Goal: Information Seeking & Learning: Learn about a topic

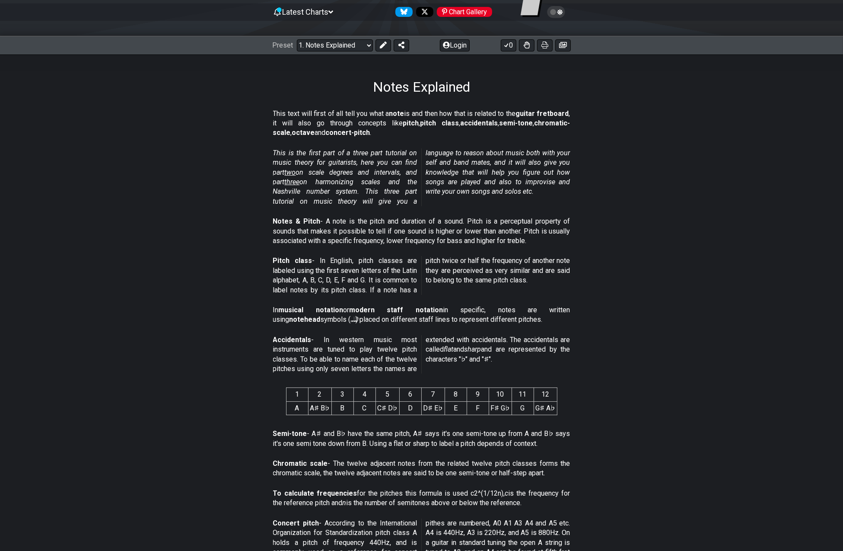
scroll to position [86, 0]
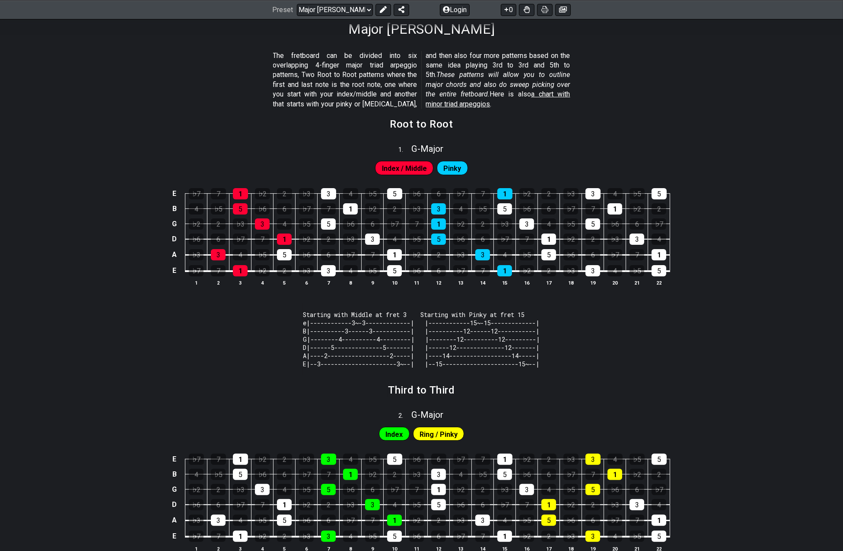
scroll to position [130, 0]
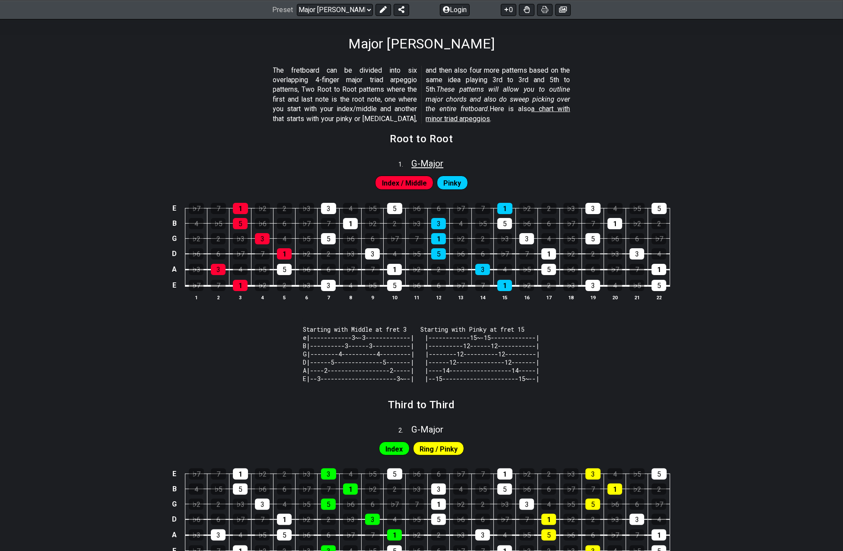
click at [420, 162] on span "G - Major" at bounding box center [428, 163] width 32 height 10
select select "G"
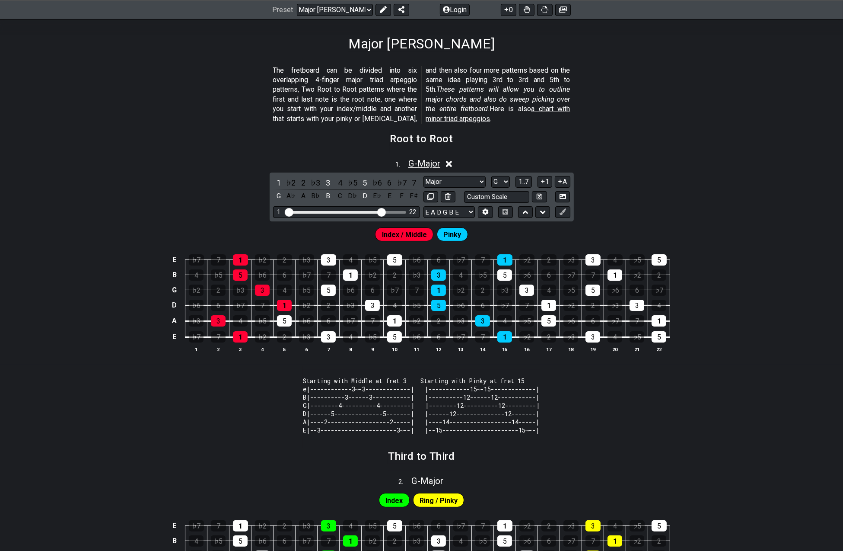
drag, startPoint x: 420, startPoint y: 162, endPoint x: 332, endPoint y: 138, distance: 90.9
click at [417, 161] on span "G - Major" at bounding box center [425, 163] width 32 height 10
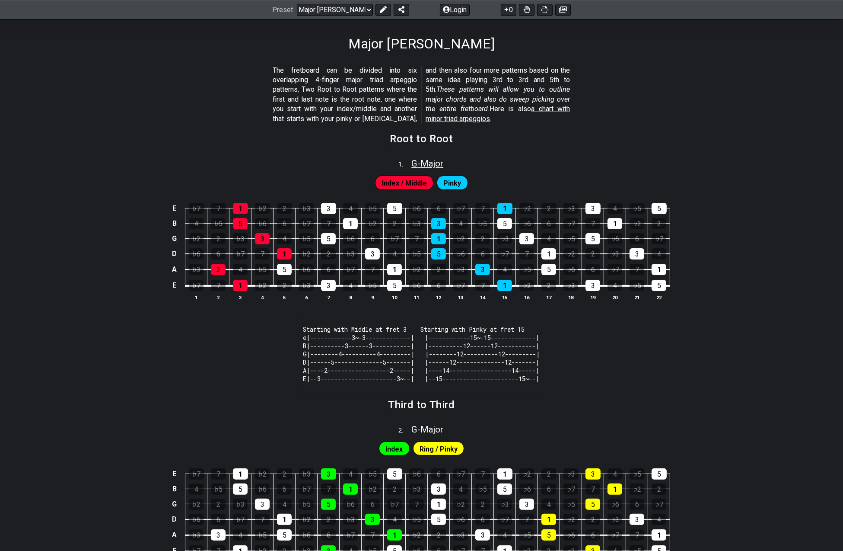
click at [413, 166] on span "G - Major" at bounding box center [428, 163] width 32 height 10
select select "G"
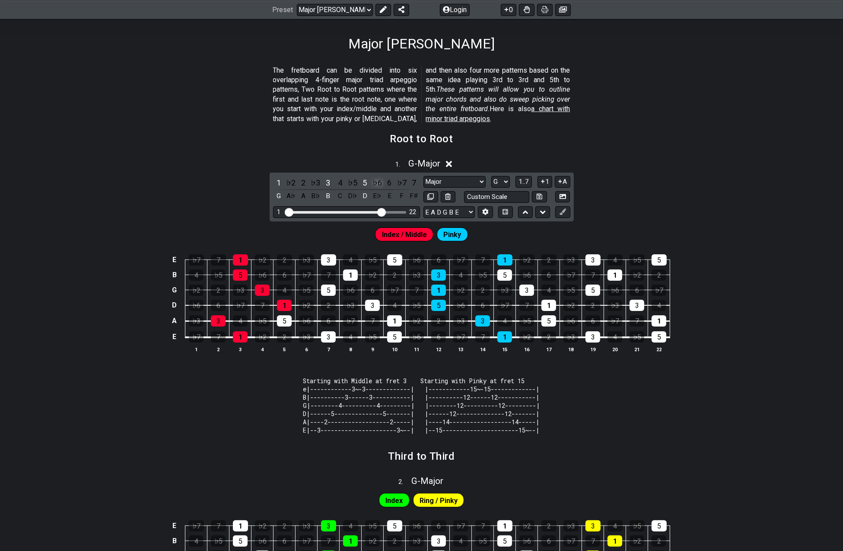
click at [373, 181] on div "♭6" at bounding box center [377, 183] width 11 height 12
click at [367, 181] on div "5" at bounding box center [364, 183] width 11 height 12
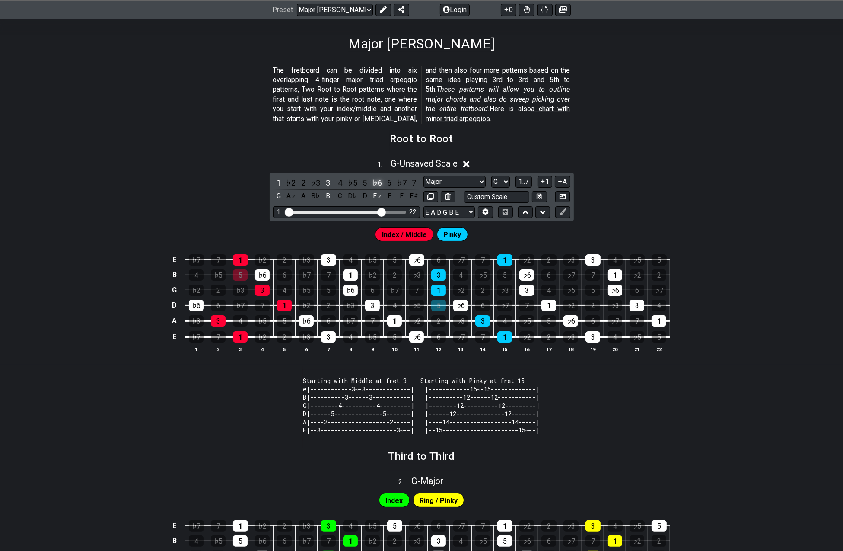
click at [380, 182] on div "♭6" at bounding box center [377, 183] width 11 height 12
click at [367, 180] on div "5" at bounding box center [364, 183] width 11 height 12
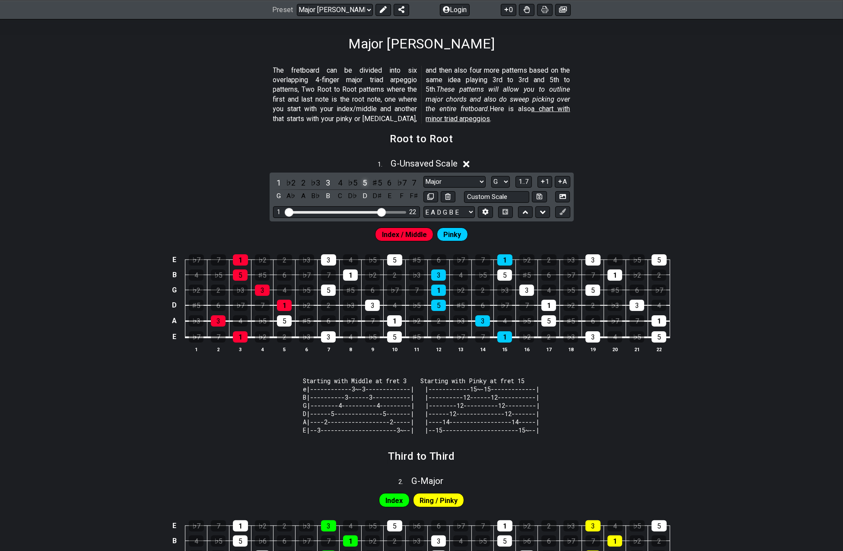
click at [367, 180] on div "5" at bounding box center [364, 183] width 11 height 12
click at [367, 182] on div "5" at bounding box center [364, 183] width 11 height 12
click at [368, 182] on div "5" at bounding box center [364, 183] width 11 height 12
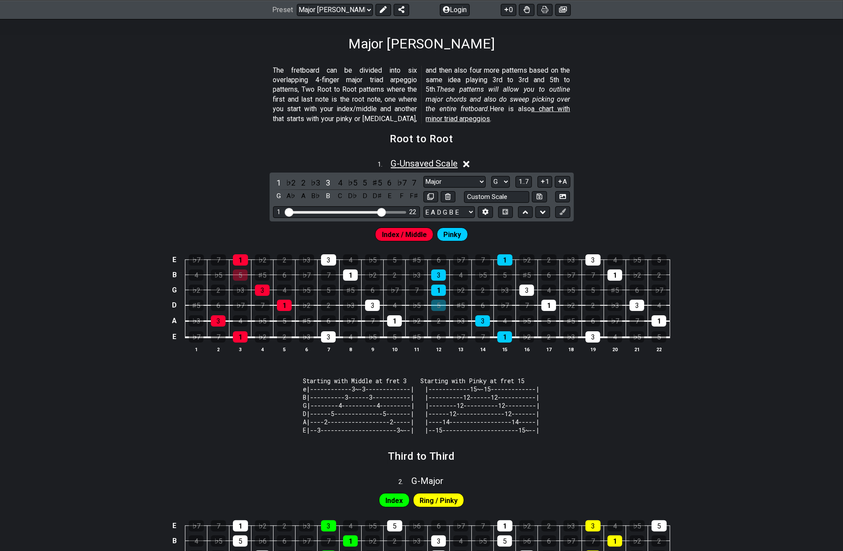
click at [405, 167] on span "G - Unsaved Scale" at bounding box center [424, 163] width 67 height 10
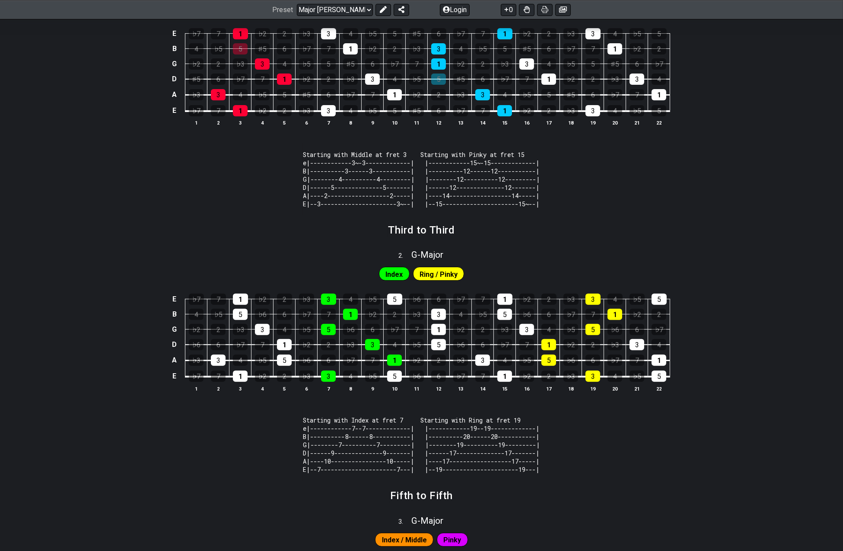
scroll to position [88, 0]
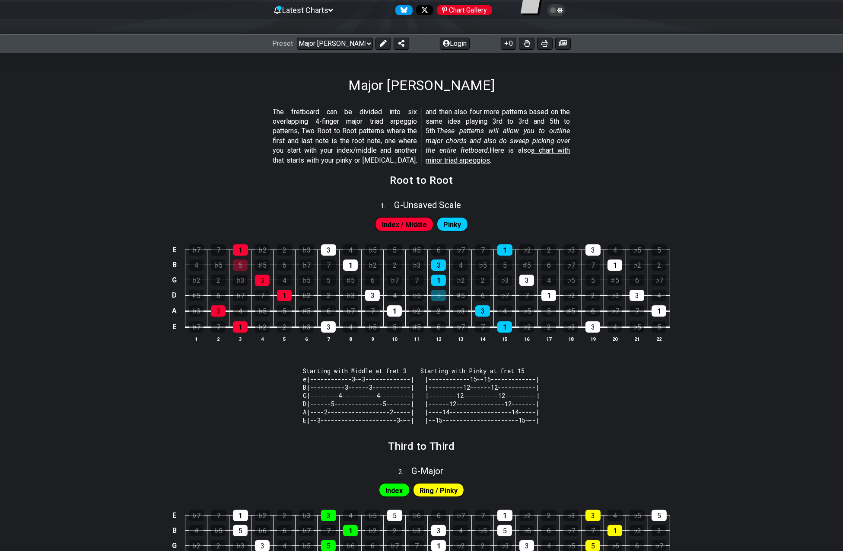
click at [329, 7] on span "Latest Charts" at bounding box center [305, 10] width 46 height 9
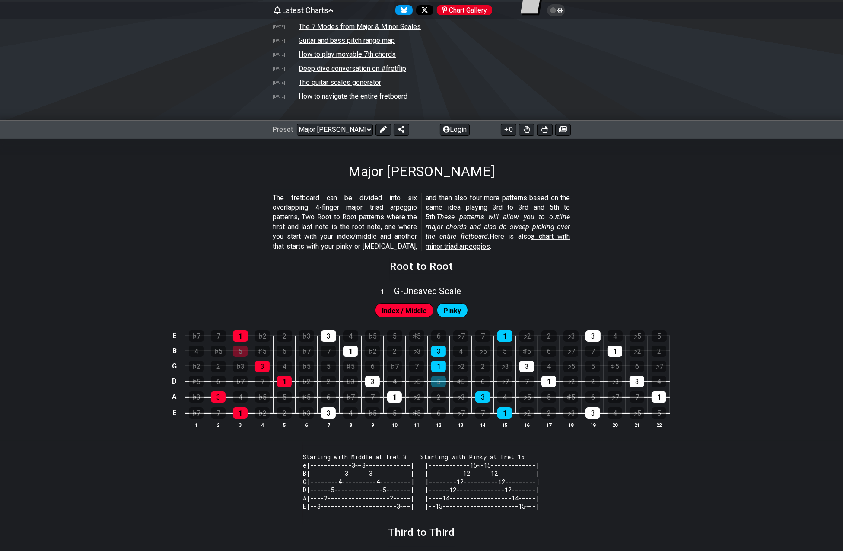
click at [329, 13] on span "Latest Charts" at bounding box center [305, 10] width 46 height 9
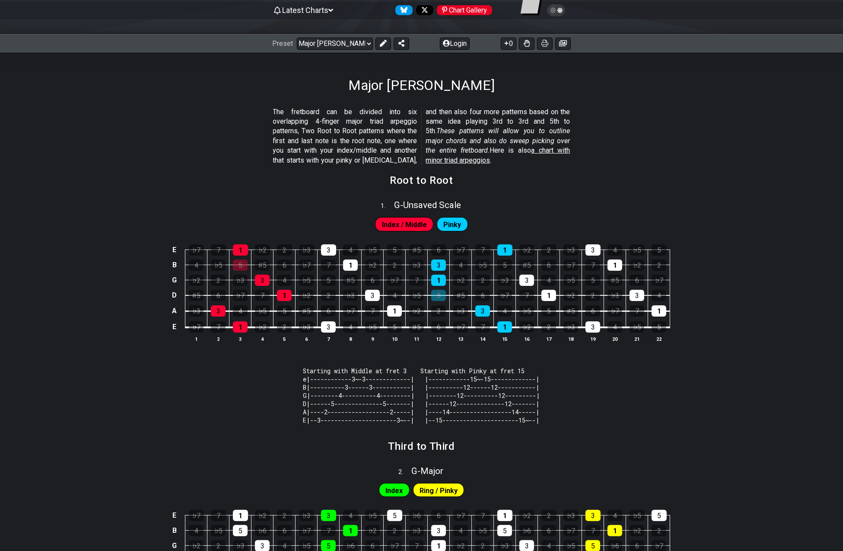
drag, startPoint x: 753, startPoint y: 123, endPoint x: 754, endPoint y: 111, distance: 12.6
click at [754, 119] on section "The fretboard can be divided into six overlapping 4-finger major triad arpeggio…" at bounding box center [421, 138] width 843 height 68
click at [754, 111] on section "The fretboard can be divided into six overlapping 4-finger major triad arpeggio…" at bounding box center [421, 138] width 843 height 68
